Goal: Information Seeking & Learning: Learn about a topic

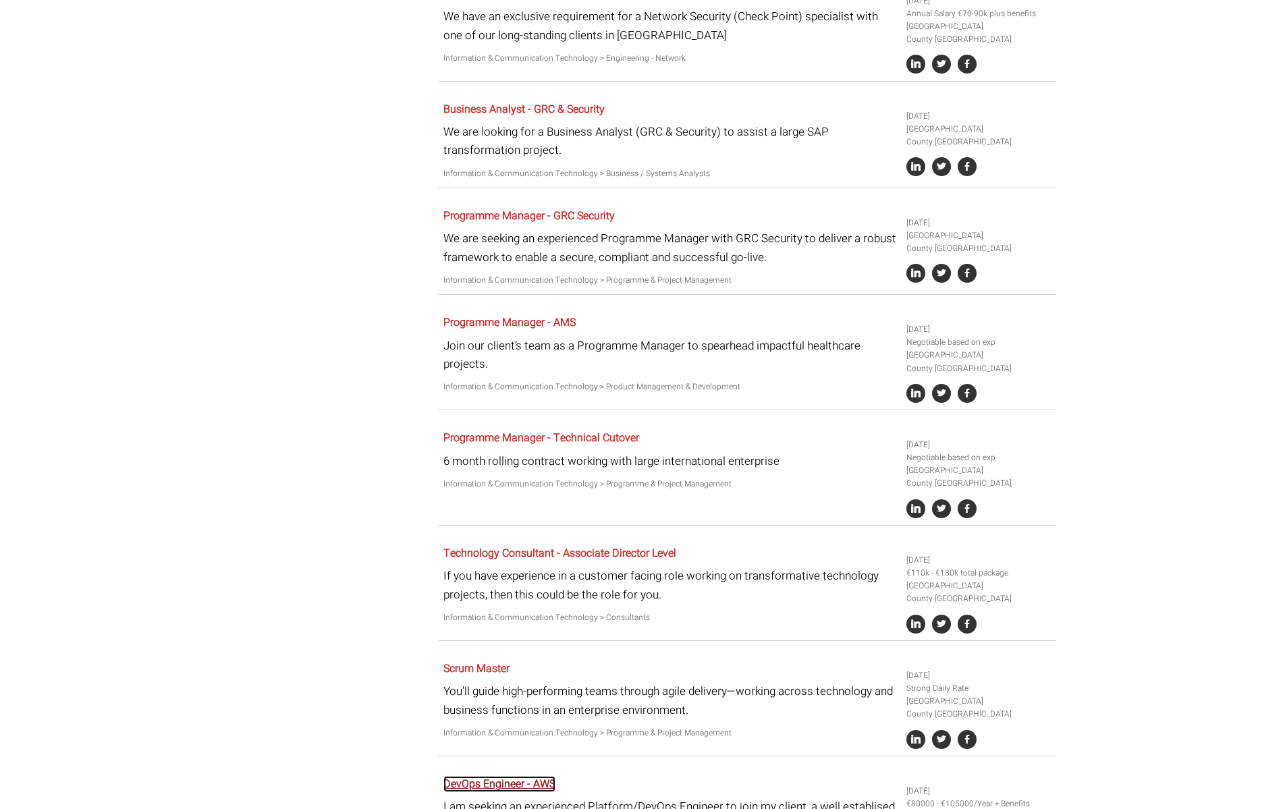
scroll to position [2420, 0]
